Goal: Information Seeking & Learning: Learn about a topic

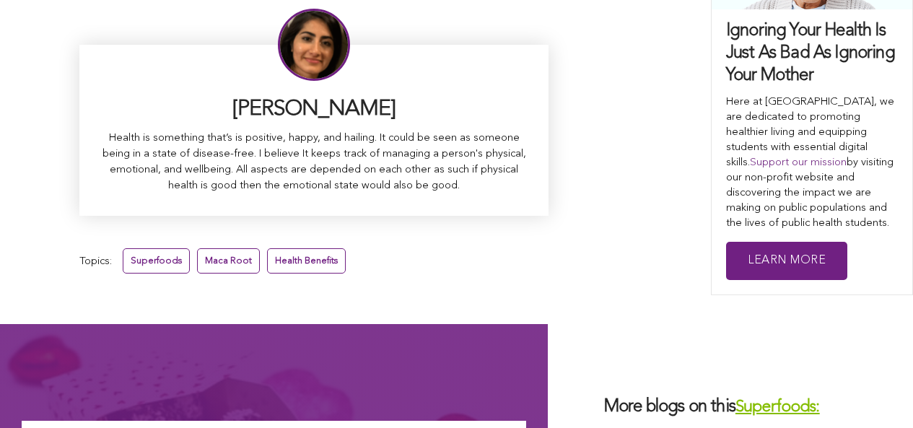
scroll to position [8935, 0]
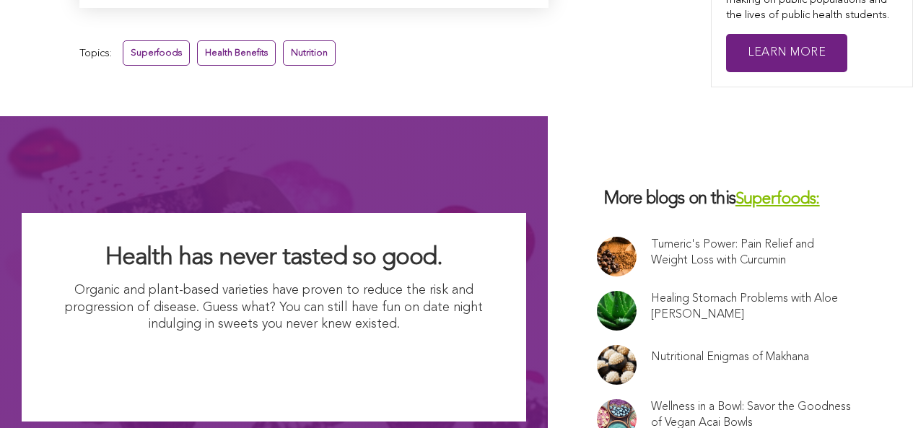
scroll to position [5287, 0]
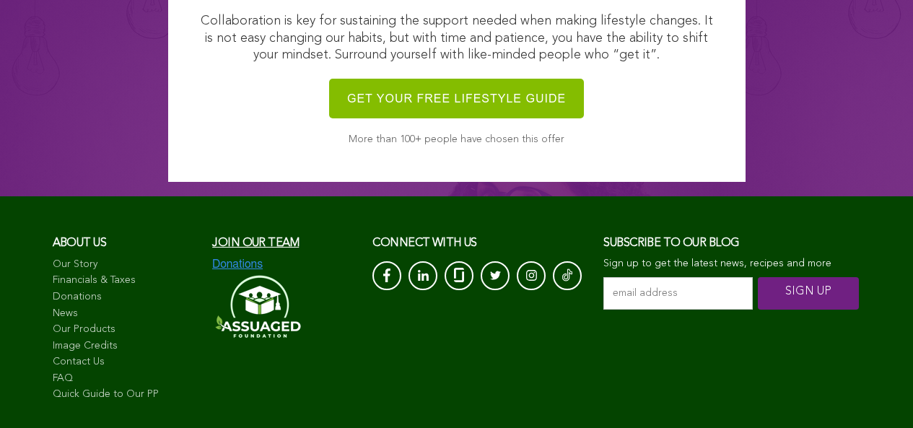
scroll to position [1462, 0]
